Goal: Check status: Check status

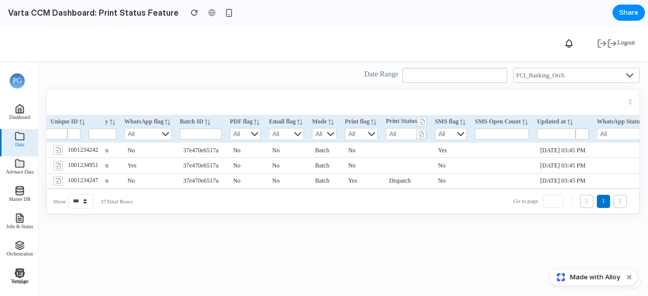
scroll to position [0, 81]
click at [417, 173] on td "Dispatch" at bounding box center [406, 180] width 49 height 15
click at [422, 135] on icon at bounding box center [421, 135] width 2 height 2
click at [425, 120] on icon at bounding box center [424, 119] width 2 height 2
click at [427, 121] on rect at bounding box center [422, 122] width 10 height 10
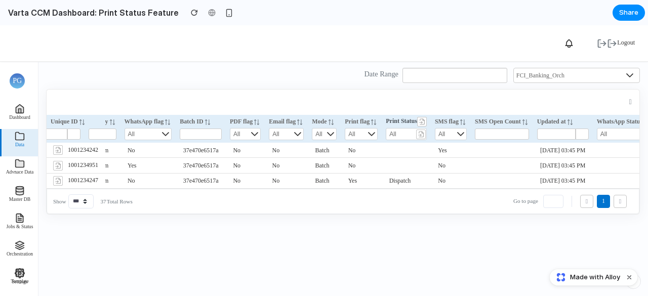
click at [427, 121] on rect at bounding box center [422, 122] width 10 height 10
click at [426, 137] on rect at bounding box center [421, 135] width 10 height 10
click at [415, 136] on span "All" at bounding box center [400, 134] width 29 height 11
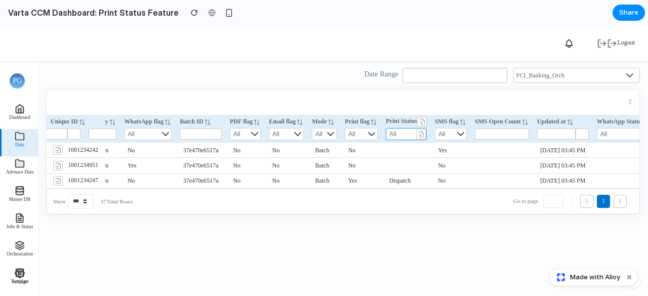
click at [415, 136] on span "All" at bounding box center [400, 134] width 29 height 11
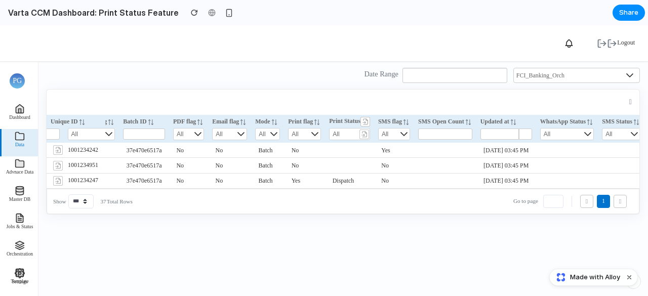
scroll to position [0, 0]
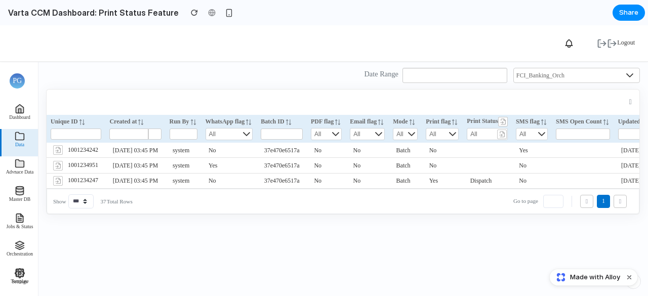
click at [497, 150] on td at bounding box center [487, 150] width 49 height 15
click at [492, 181] on span "Dispatch" at bounding box center [481, 180] width 22 height 7
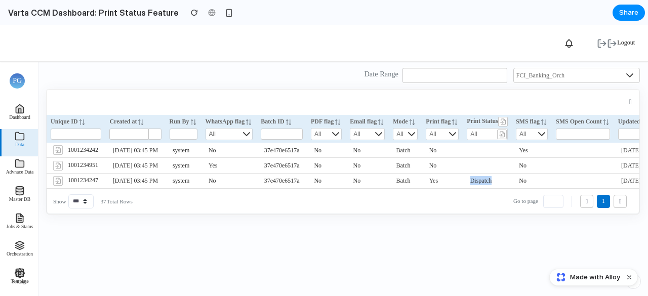
click at [492, 181] on span "Dispatch" at bounding box center [481, 180] width 22 height 7
click at [116, 47] on div "Logout" at bounding box center [322, 43] width 635 height 57
